Goal: Task Accomplishment & Management: Use online tool/utility

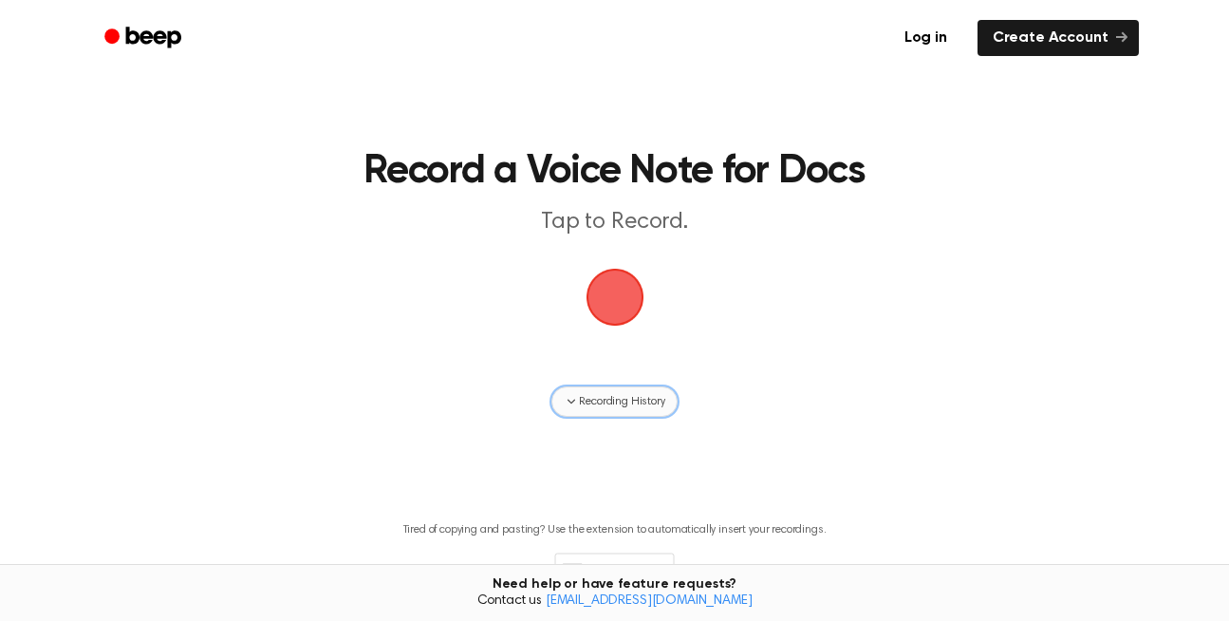
click at [567, 403] on icon "button" at bounding box center [571, 401] width 15 height 15
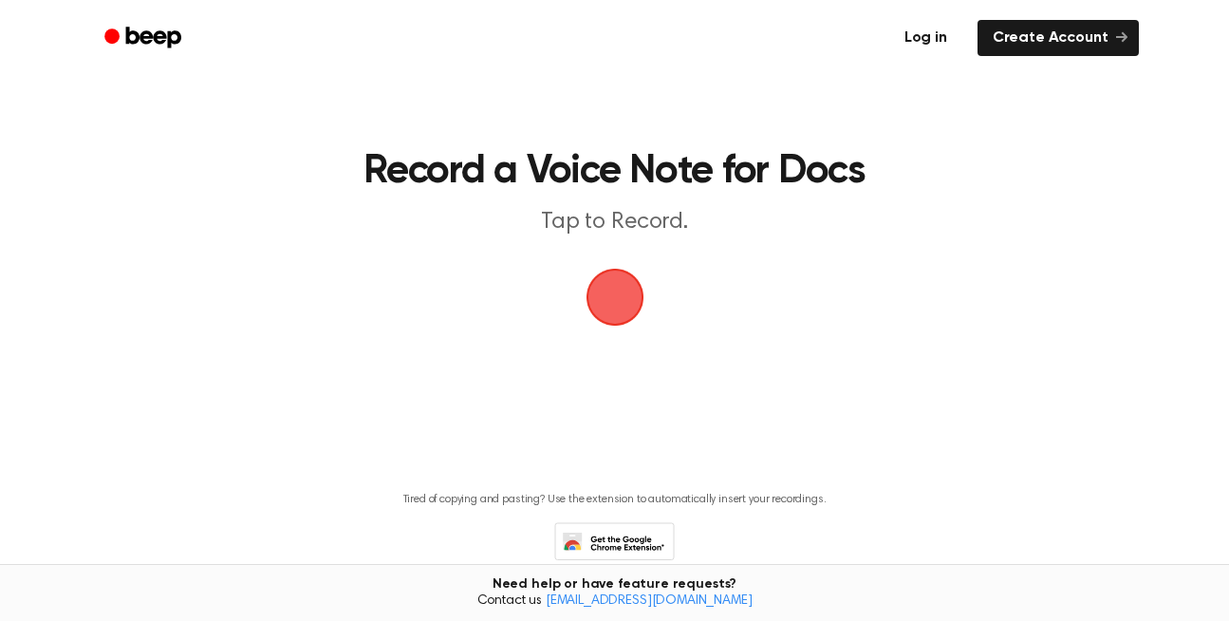
click at [944, 45] on link "Log in" at bounding box center [926, 38] width 81 height 44
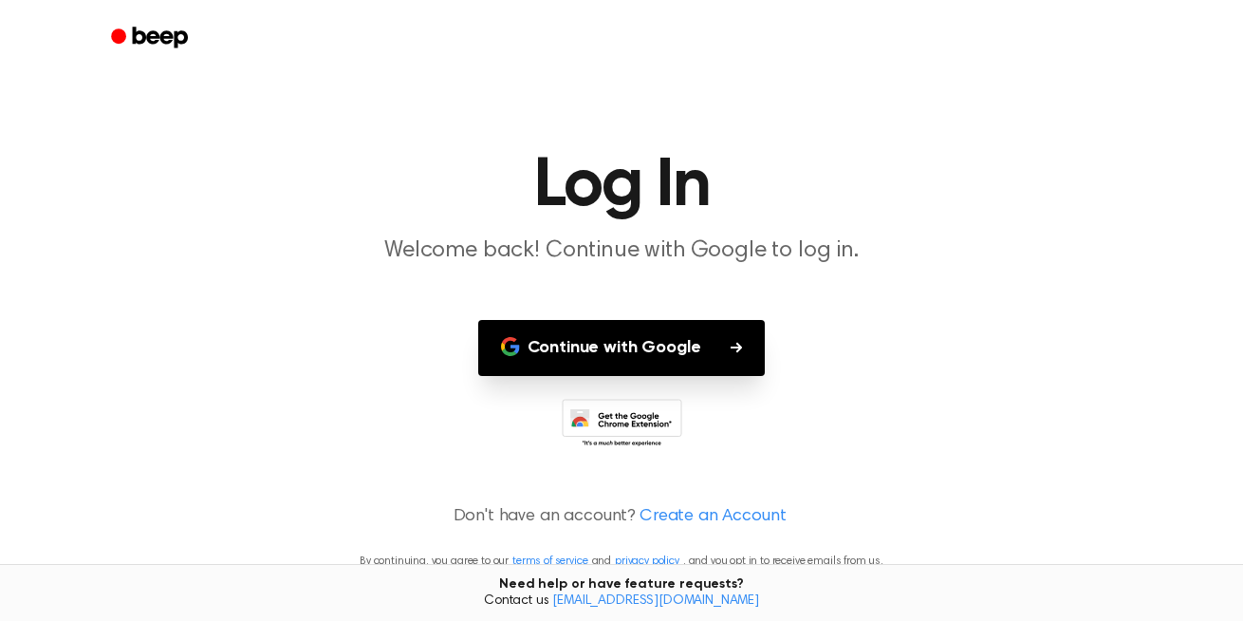
click at [613, 349] on button "Continue with Google" at bounding box center [622, 348] width 288 height 56
click at [697, 349] on button "Continue with Google" at bounding box center [622, 348] width 288 height 56
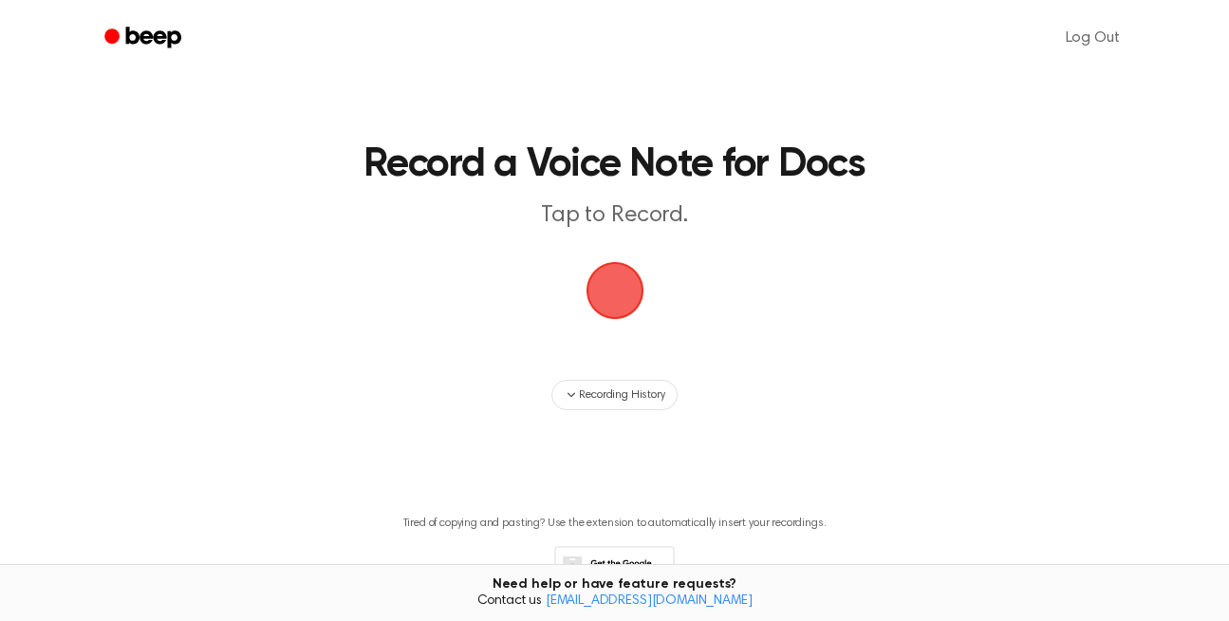
scroll to position [17, 0]
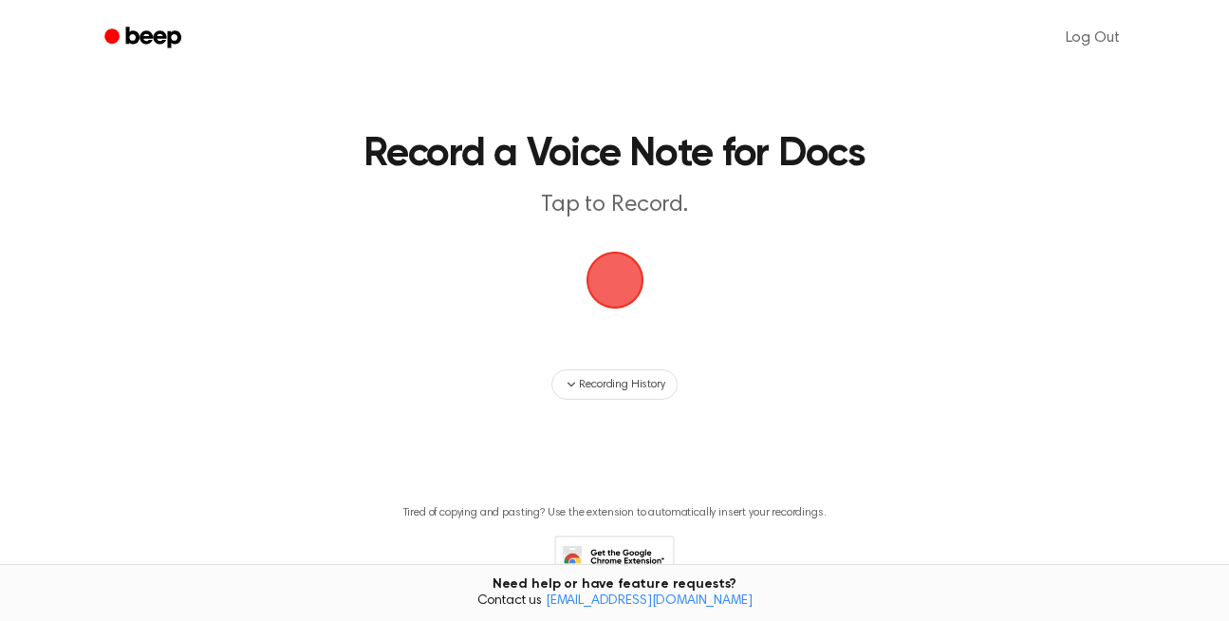
click at [614, 275] on span "button" at bounding box center [614, 279] width 103 height 103
click at [618, 288] on span "button" at bounding box center [615, 280] width 76 height 76
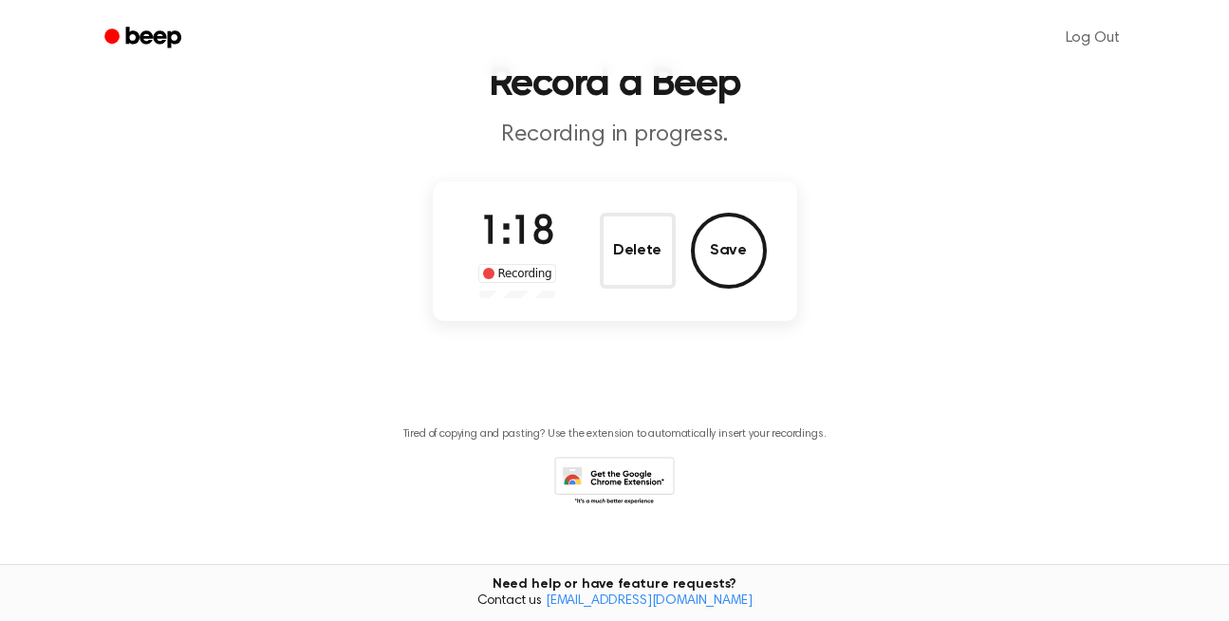
scroll to position [119, 0]
